Goal: Information Seeking & Learning: Learn about a topic

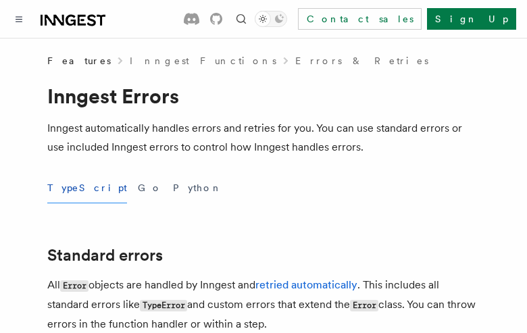
click at [70, 188] on button "TypeScript" at bounding box center [87, 188] width 80 height 30
click at [138, 188] on button "Go" at bounding box center [150, 188] width 24 height 30
